Goal: Information Seeking & Learning: Learn about a topic

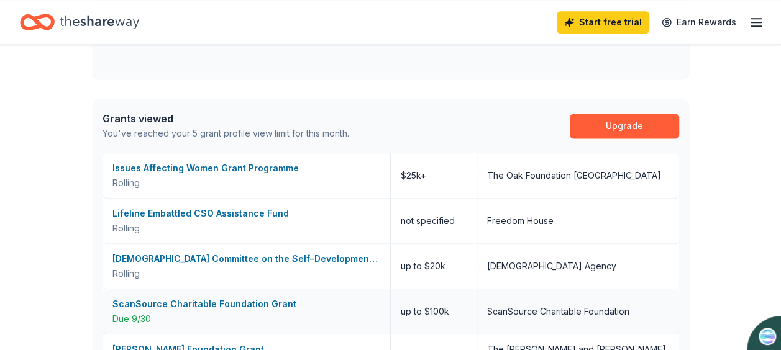
scroll to position [774, 0]
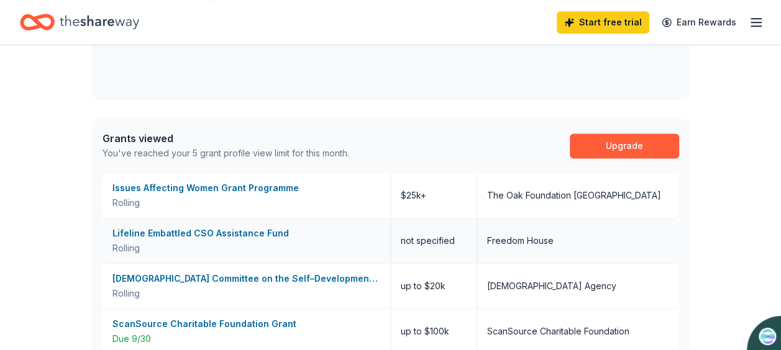
click at [186, 230] on div "Lifeline Embattled CSO Assistance Fund" at bounding box center [246, 233] width 268 height 15
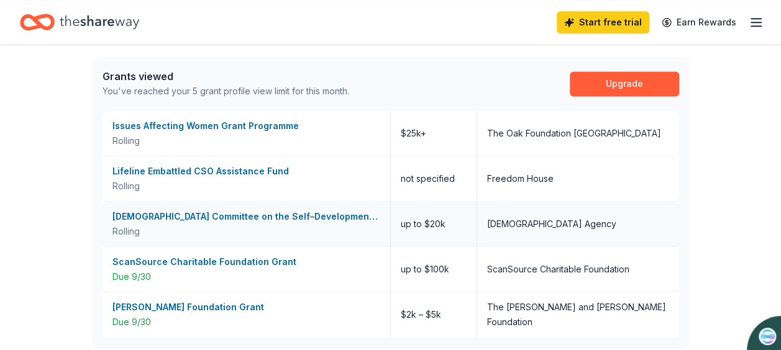
click at [266, 213] on div "[DEMOGRAPHIC_DATA] Committee on the Self–Development of People Grant Program" at bounding box center [246, 216] width 268 height 15
click at [235, 261] on div "ScanSource Charitable Foundation Grant" at bounding box center [246, 262] width 268 height 15
click at [163, 306] on div "[PERSON_NAME] Foundation Grant" at bounding box center [246, 307] width 268 height 15
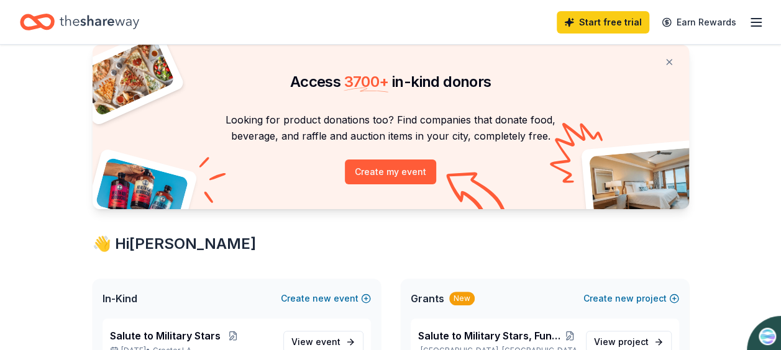
scroll to position [0, 0]
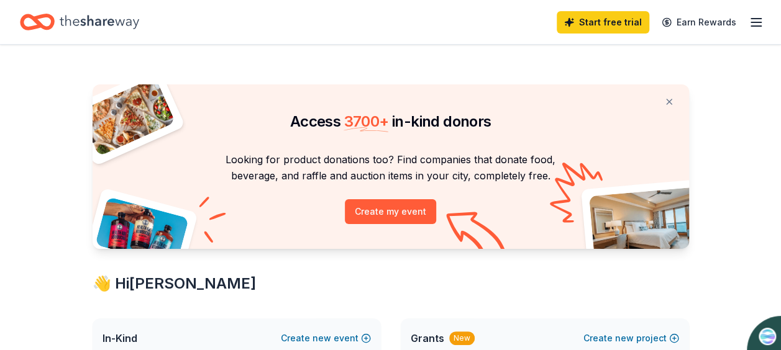
click at [756, 22] on icon "button" at bounding box center [756, 22] width 15 height 15
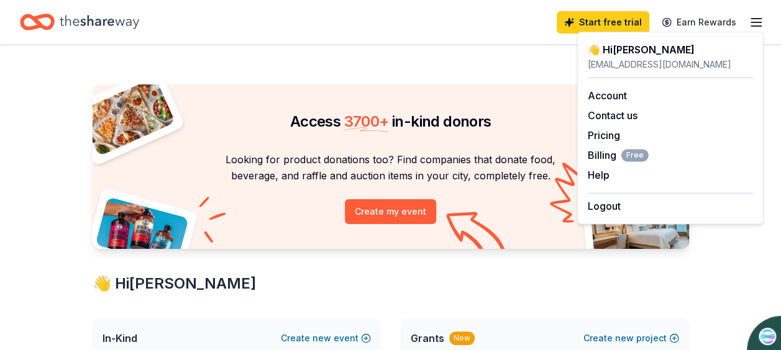
click at [293, 180] on p "Looking for product donations too? Find companies that donate food, beverage, a…" at bounding box center [390, 168] width 567 height 33
